Goal: Navigation & Orientation: Find specific page/section

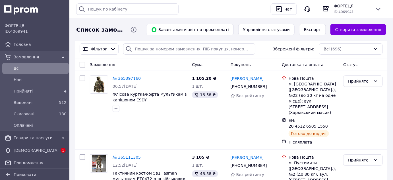
click at [51, 56] on span "Замовлення" at bounding box center [36, 57] width 44 height 6
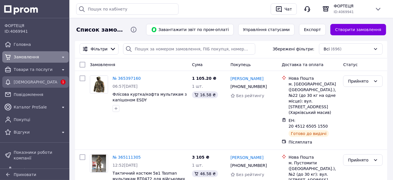
click at [46, 84] on span "[DEMOGRAPHIC_DATA]" at bounding box center [36, 82] width 44 height 6
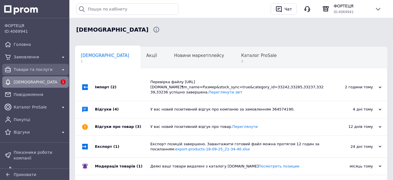
click at [21, 70] on span "Товари та послуги" at bounding box center [36, 70] width 44 height 6
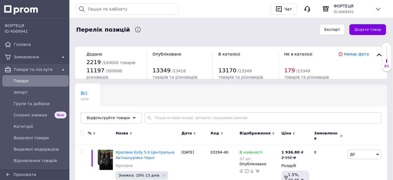
click at [193, 133] on icon at bounding box center [194, 133] width 3 height 3
click at [194, 133] on use at bounding box center [195, 133] width 2 height 1
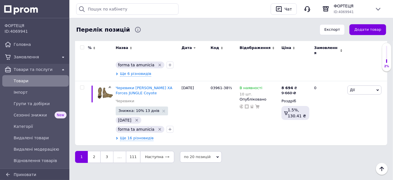
scroll to position [1311, 0]
click at [24, 69] on span "Товари та послуги" at bounding box center [36, 70] width 44 height 6
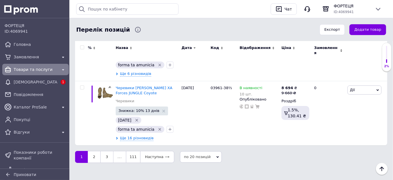
click at [24, 69] on span "Товари та послуги" at bounding box center [36, 70] width 44 height 6
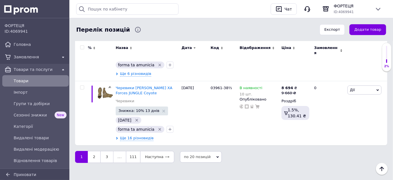
click at [24, 79] on span "Товари" at bounding box center [40, 81] width 53 height 6
click at [29, 44] on span "Головна" at bounding box center [40, 45] width 53 height 6
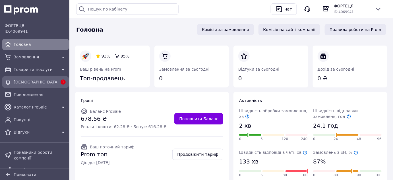
click at [21, 80] on span "[DEMOGRAPHIC_DATA]" at bounding box center [36, 82] width 44 height 6
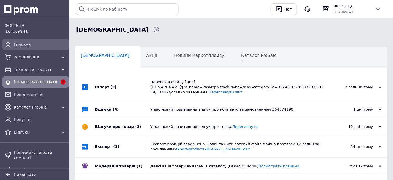
click at [23, 42] on span "Головна" at bounding box center [40, 45] width 53 height 6
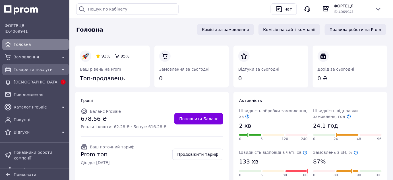
click at [30, 71] on span "Товари та послуги" at bounding box center [36, 70] width 44 height 6
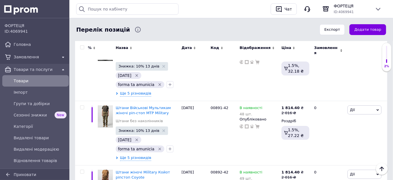
scroll to position [696, 0]
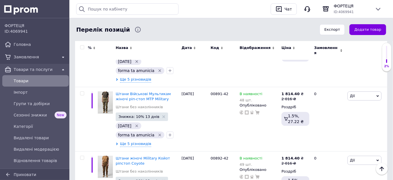
click at [194, 48] on icon at bounding box center [194, 48] width 3 height 3
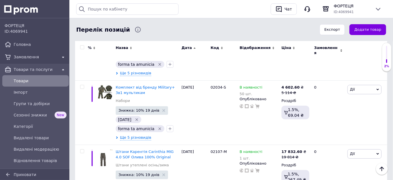
click at [194, 48] on icon at bounding box center [194, 48] width 3 height 3
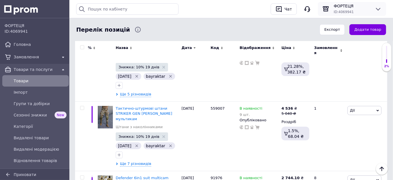
drag, startPoint x: 349, startPoint y: 6, endPoint x: 378, endPoint y: 8, distance: 29.4
click at [378, 8] on icon at bounding box center [378, 9] width 7 height 7
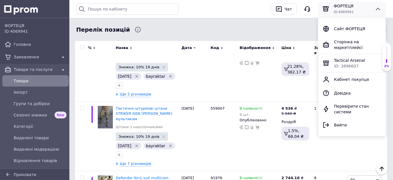
click at [378, 8] on icon at bounding box center [378, 9] width 5 height 3
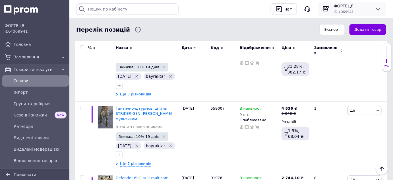
click at [378, 8] on icon at bounding box center [378, 9] width 7 height 7
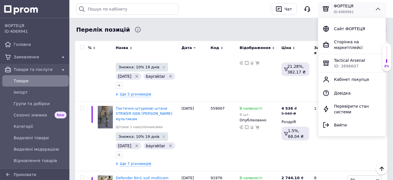
click at [378, 8] on icon at bounding box center [378, 9] width 5 height 3
